Goal: Find contact information: Find contact information

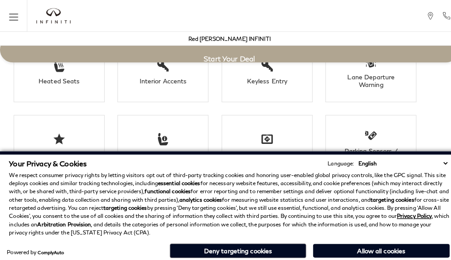
scroll to position [1571, 0]
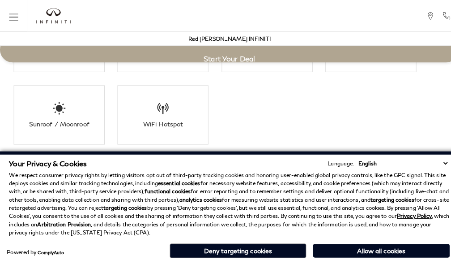
scroll to position [1571, 0]
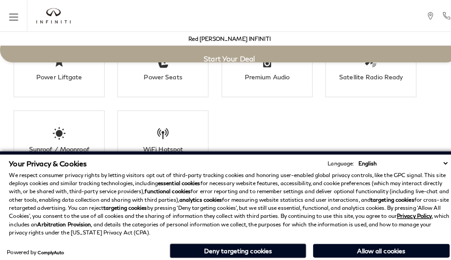
click at [224, 200] on p "We respect consumer privacy rights by letting visitors opt out of third-party t…" at bounding box center [225, 200] width 433 height 64
click at [358, 11] on div "Parking Sensors / Assist" at bounding box center [364, 3] width 63 height 15
click at [358, 169] on p "We respect consumer privacy rights by letting visitors opt out of third-party t…" at bounding box center [225, 200] width 433 height 64
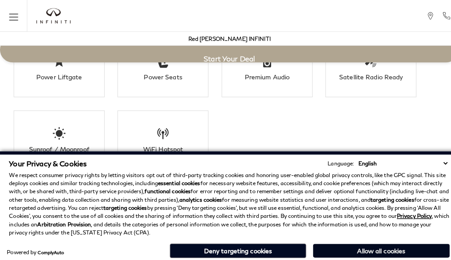
click at [358, 241] on button "Allow all cookies" at bounding box center [375, 245] width 134 height 13
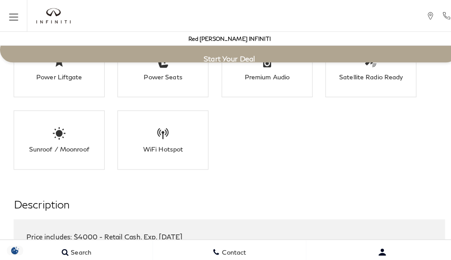
click at [336, 11] on div "Parking Sensors / Assist" at bounding box center [364, 3] width 63 height 15
click at [336, 241] on button "Open user profile menu" at bounding box center [376, 247] width 150 height 22
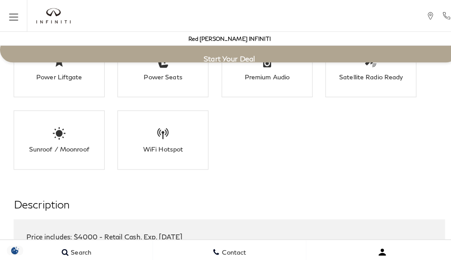
click at [403, 241] on button "Open user profile menu" at bounding box center [376, 247] width 150 height 22
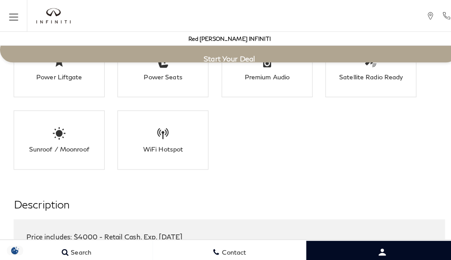
click at [380, 11] on div "Parking Sensors / Assist" at bounding box center [364, 3] width 63 height 15
click at [291, 241] on link "Contact" at bounding box center [225, 247] width 150 height 24
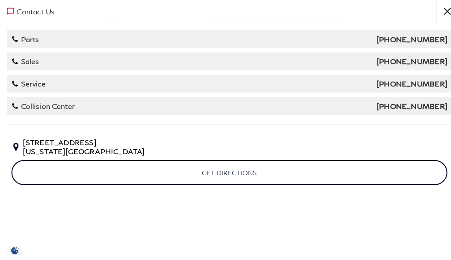
scroll to position [1087, 0]
click at [201, 147] on span "425 Motor World Pkwy Colorado Springs, CO 80905" at bounding box center [225, 144] width 429 height 17
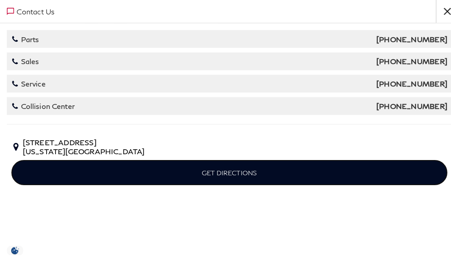
click at [201, 169] on link "Get Directions" at bounding box center [225, 169] width 429 height 25
